Goal: Task Accomplishment & Management: Manage account settings

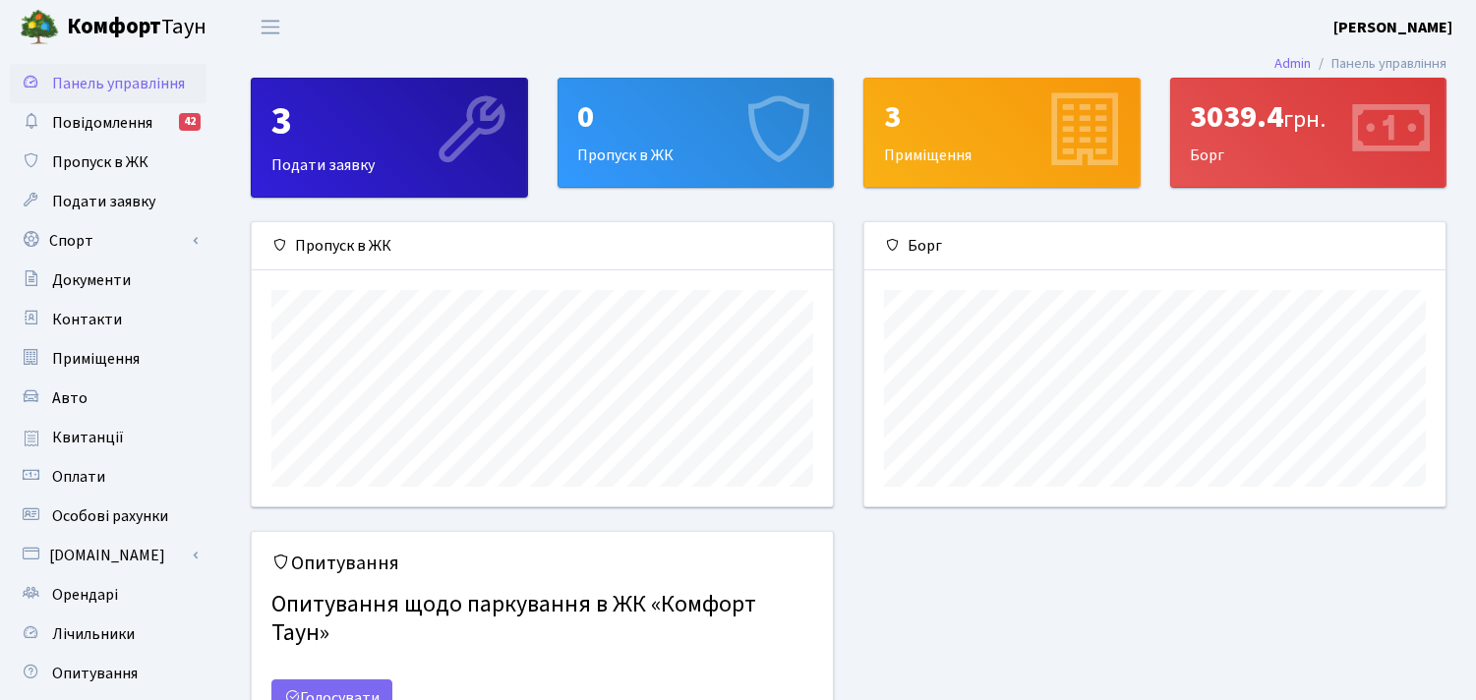
scroll to position [283, 581]
click at [916, 162] on div "3 Приміщення" at bounding box center [1002, 133] width 275 height 108
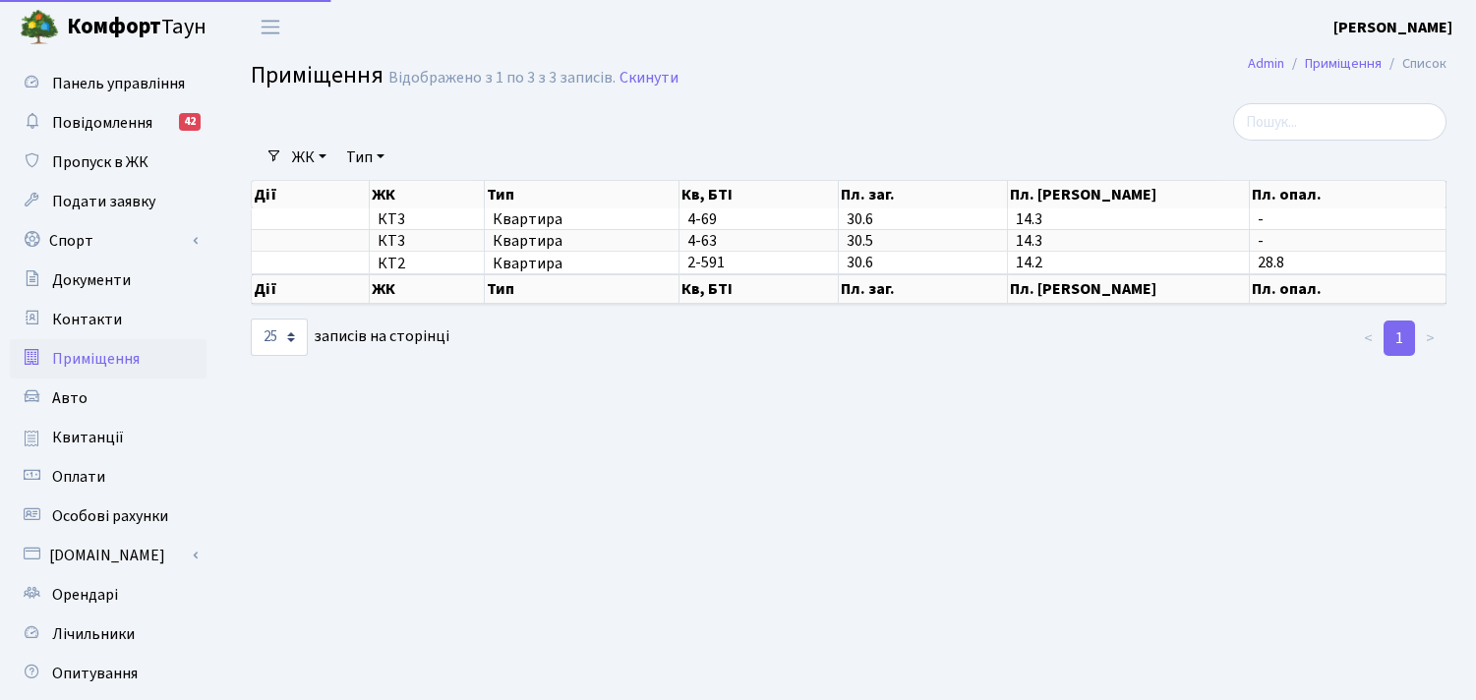
select select "25"
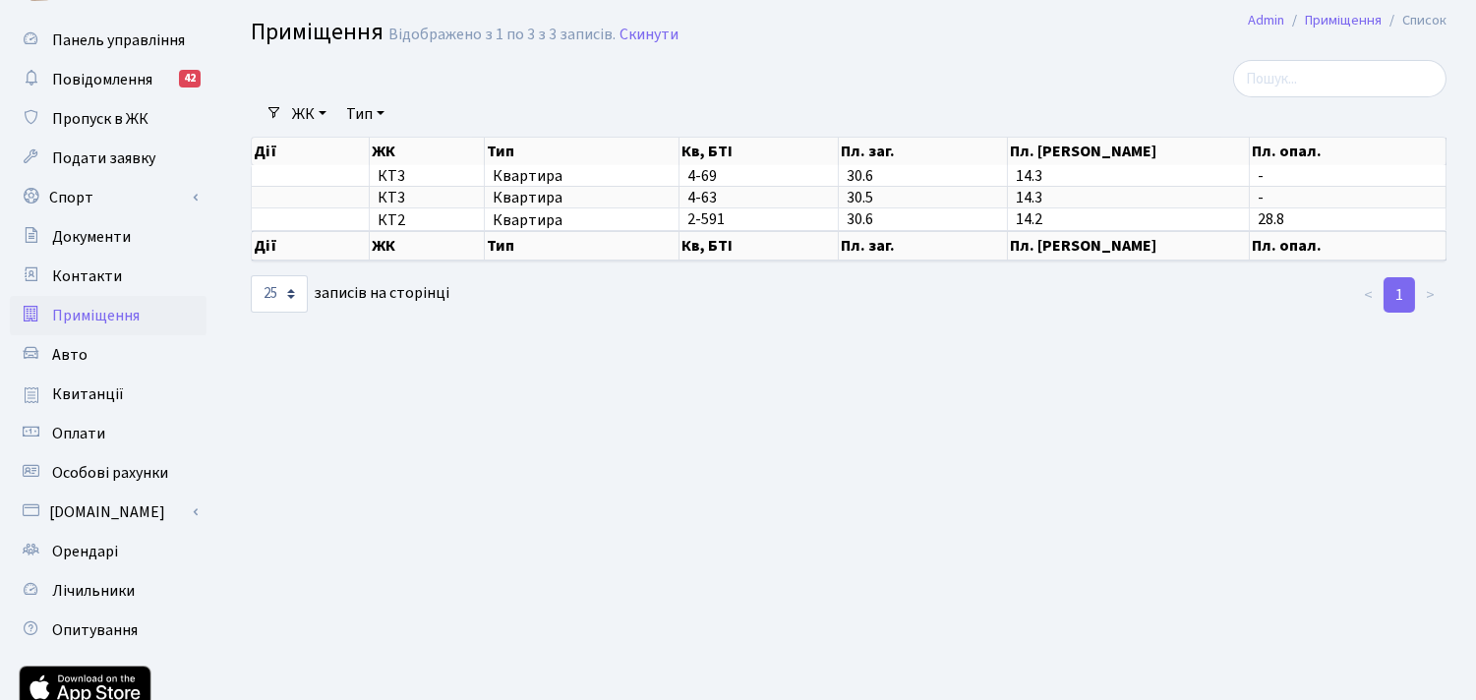
scroll to position [184, 0]
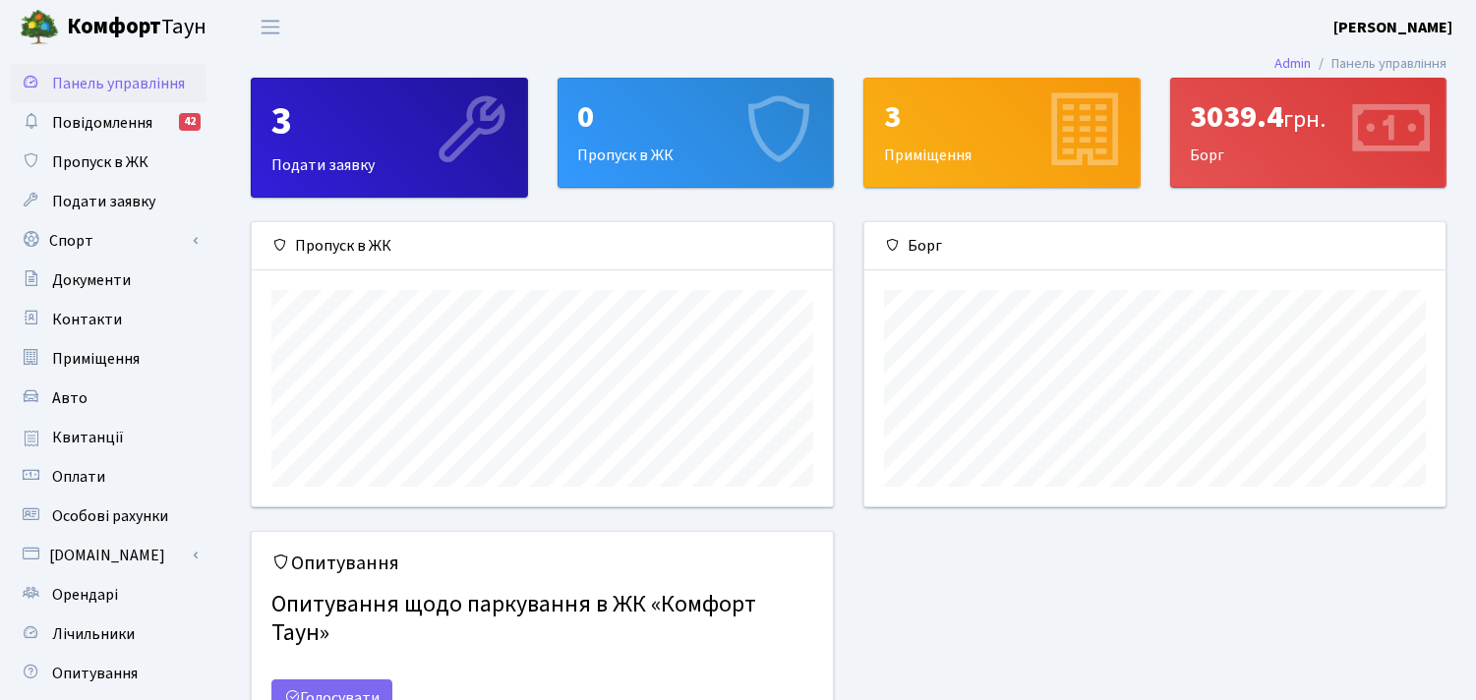
scroll to position [283, 581]
click at [1358, 63] on li "Панель управління" at bounding box center [1379, 64] width 136 height 22
click at [1283, 60] on link "Admin" at bounding box center [1293, 63] width 36 height 21
click at [270, 17] on span "Переключити навігацію" at bounding box center [271, 27] width 30 height 23
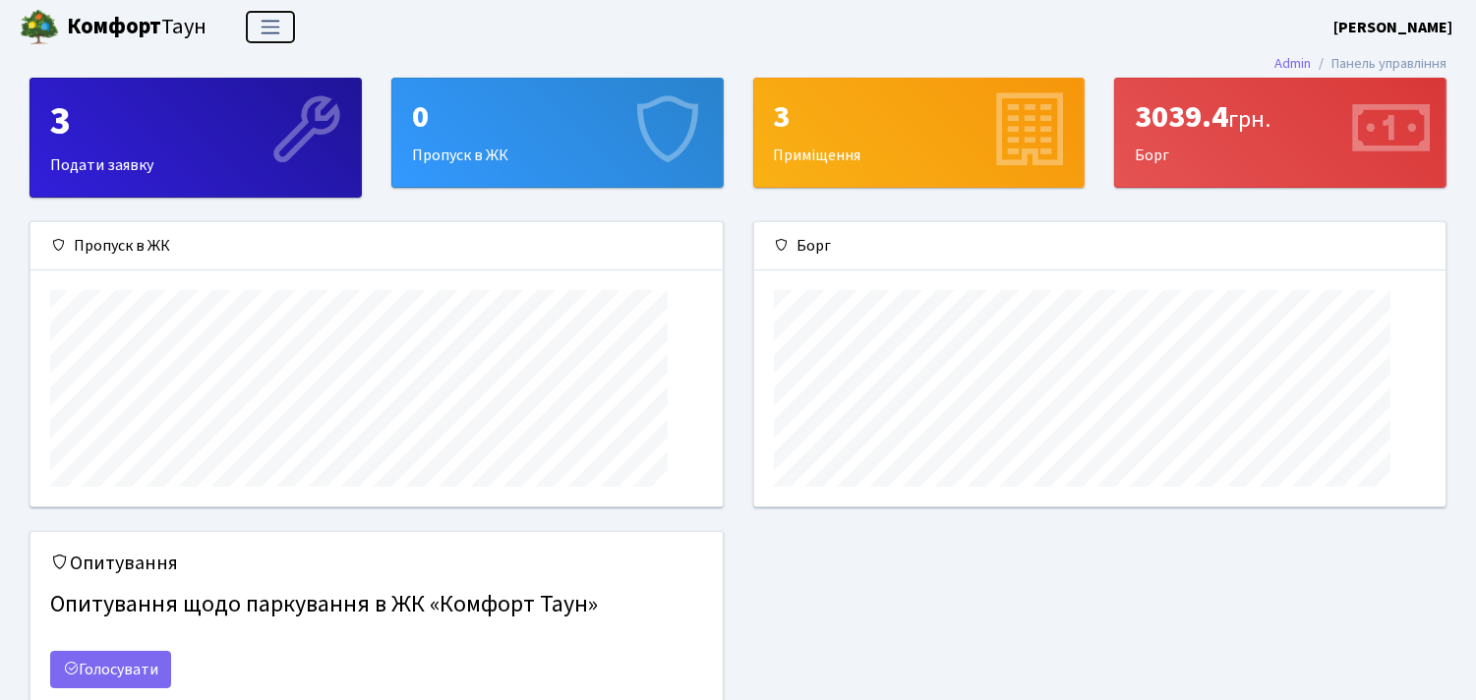
scroll to position [283, 691]
click at [1352, 66] on li "Панель управління" at bounding box center [1379, 64] width 136 height 22
click at [1286, 57] on link "Admin" at bounding box center [1293, 63] width 36 height 21
click at [257, 3] on header "[PERSON_NAME] [PERSON_NAME] Мій обліковий запис Вийти" at bounding box center [738, 27] width 1476 height 54
click at [272, 26] on span "Переключити навігацію" at bounding box center [271, 27] width 30 height 23
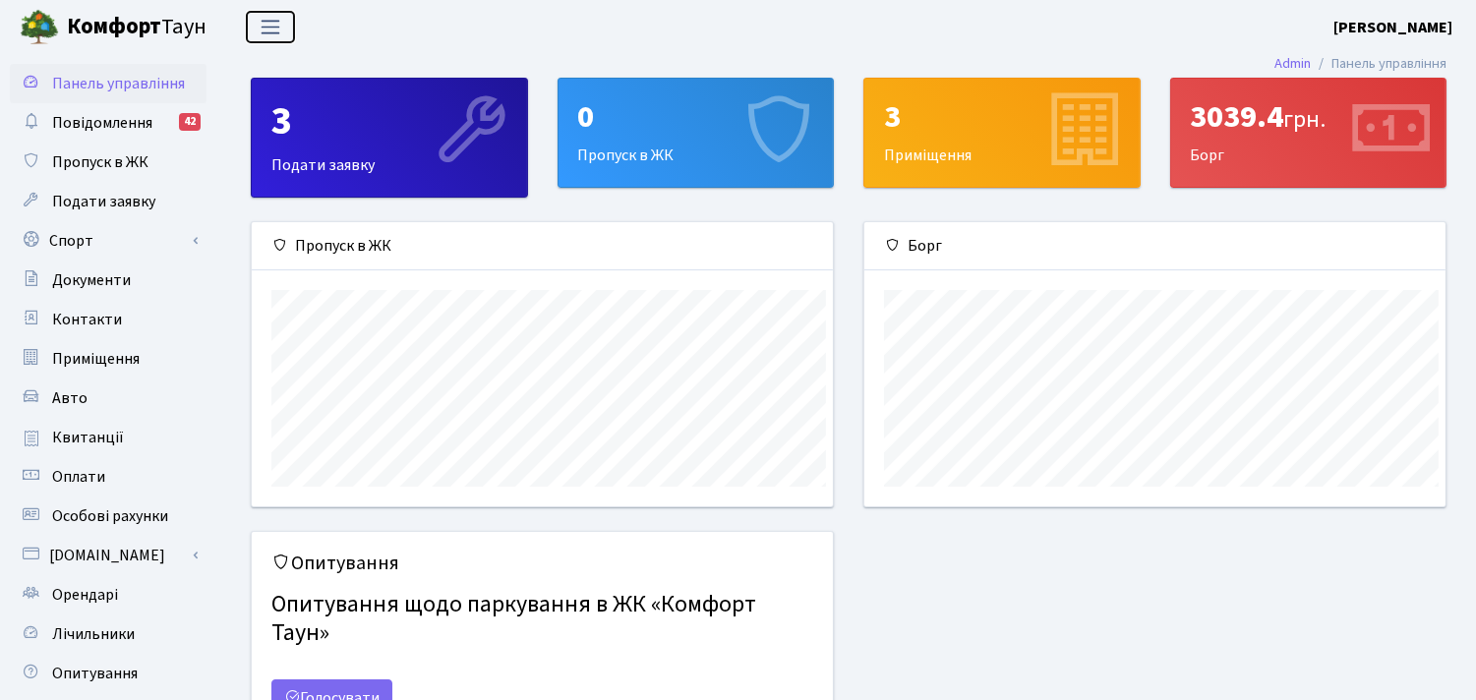
scroll to position [983341, 983043]
click at [102, 79] on span "Панель управління" at bounding box center [118, 84] width 133 height 22
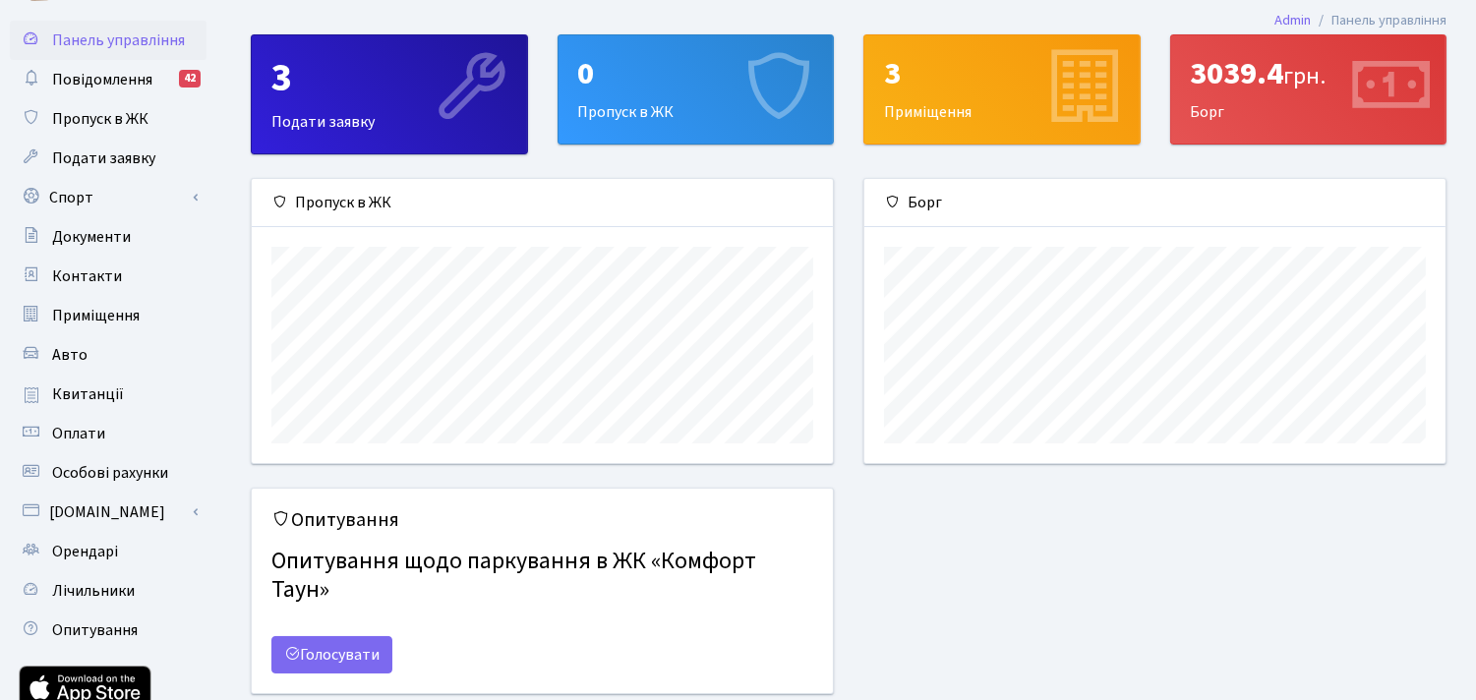
scroll to position [184, 0]
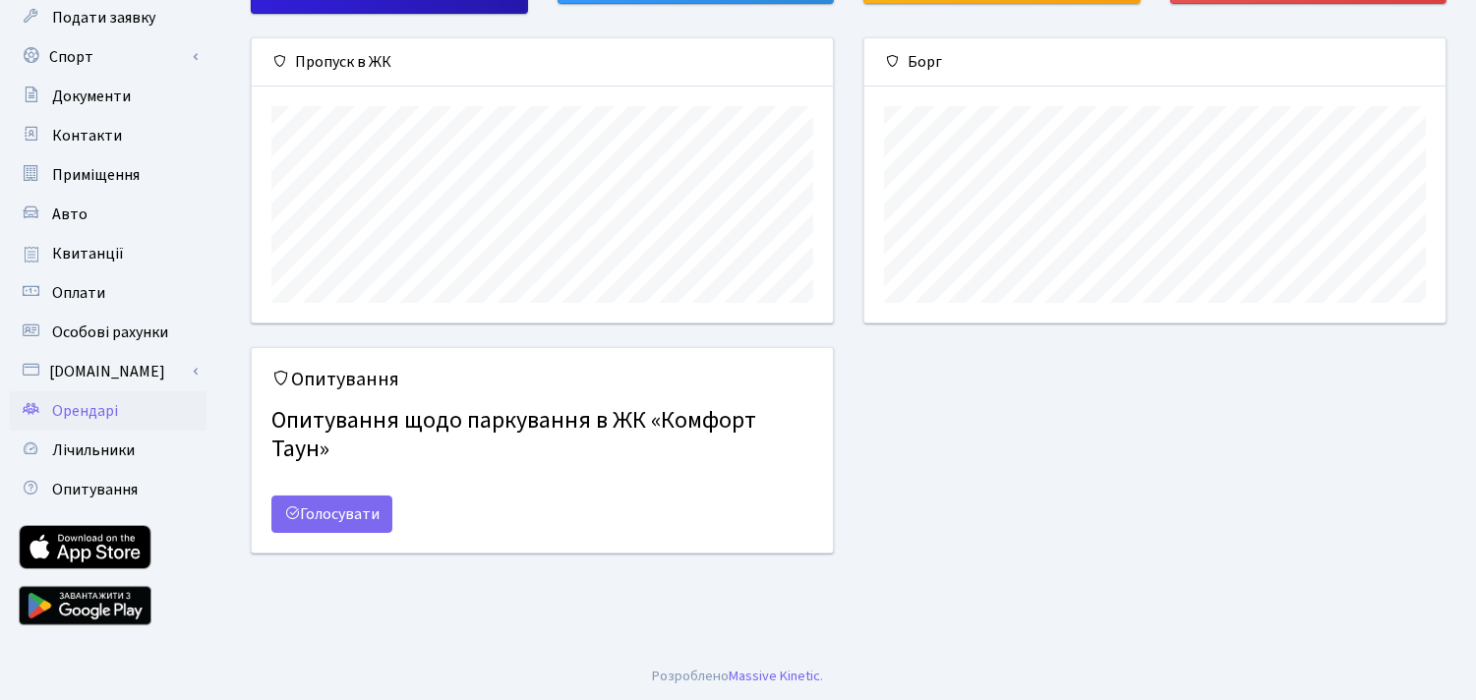
click at [73, 408] on span "Орендарі" at bounding box center [85, 411] width 66 height 22
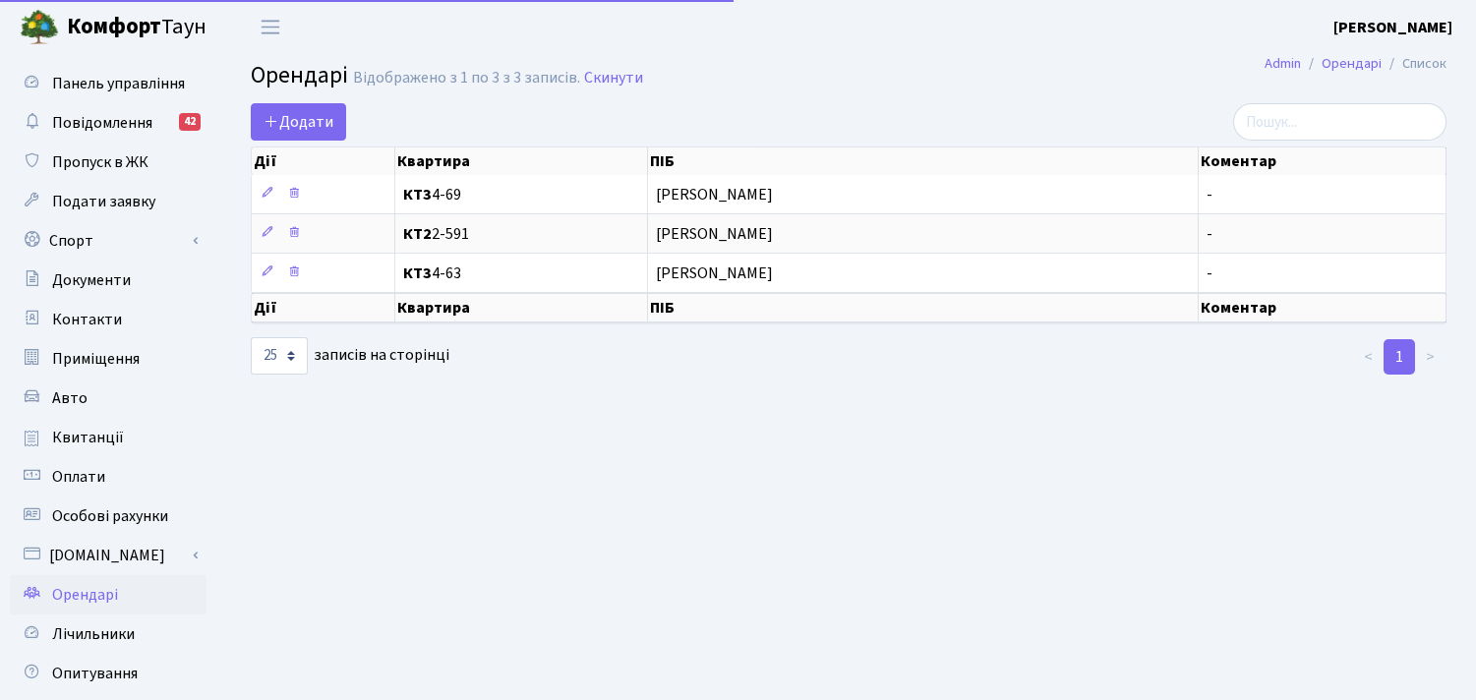
select select "25"
click at [1433, 23] on b "[PERSON_NAME]" at bounding box center [1393, 28] width 119 height 22
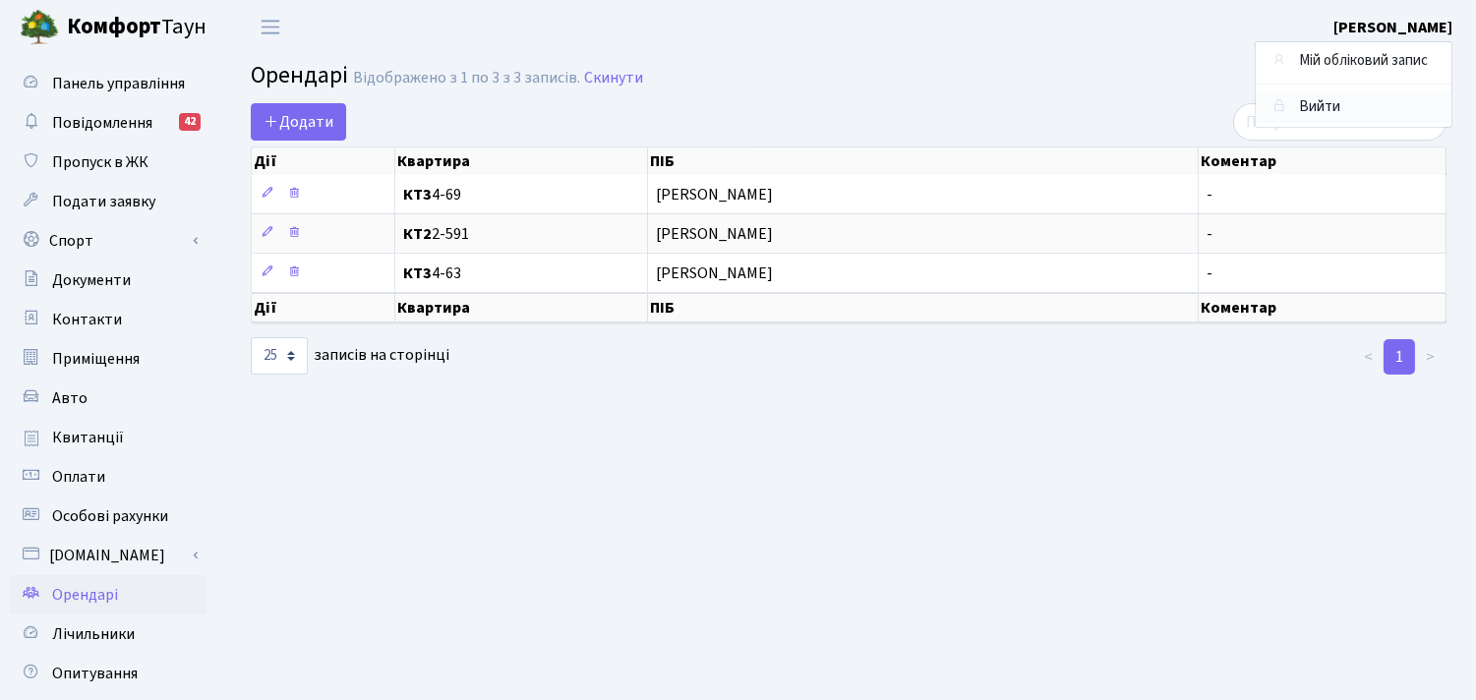
click at [1302, 104] on link "Вийти" at bounding box center [1354, 107] width 196 height 30
